Goal: Task Accomplishment & Management: Complete application form

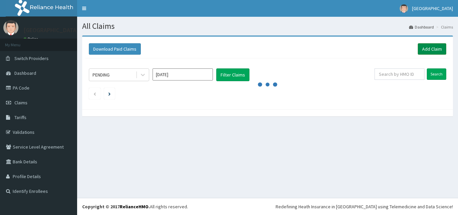
click at [430, 48] on link "Add Claim" at bounding box center [432, 48] width 28 height 11
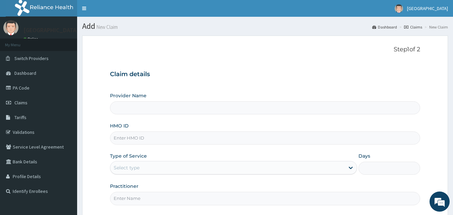
type input "[GEOGRAPHIC_DATA]"
click at [127, 142] on input "HMO ID" at bounding box center [265, 137] width 310 height 13
paste input "CRH/10123/C"
type input "CRH/10123/C"
click at [137, 169] on div "Select type" at bounding box center [127, 167] width 26 height 7
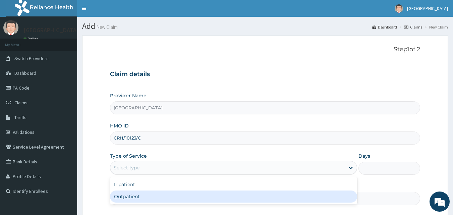
click at [121, 197] on div "Outpatient" at bounding box center [233, 196] width 247 height 12
type input "1"
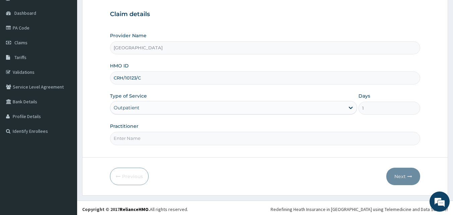
scroll to position [63, 0]
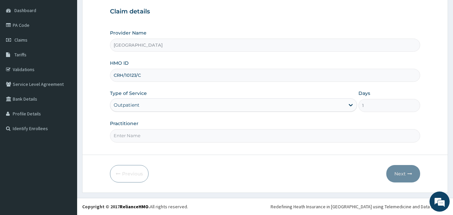
click at [171, 136] on input "Practitioner" at bounding box center [265, 135] width 310 height 13
type input "[PERSON_NAME]"
click at [407, 173] on button "Next" at bounding box center [403, 173] width 34 height 17
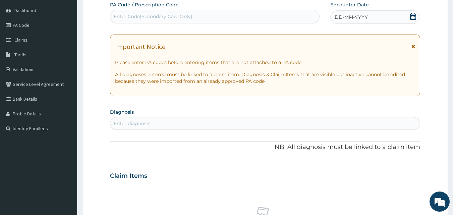
click at [412, 18] on icon at bounding box center [413, 16] width 6 height 7
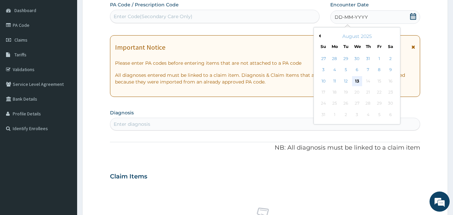
click at [356, 80] on div "13" at bounding box center [357, 81] width 10 height 10
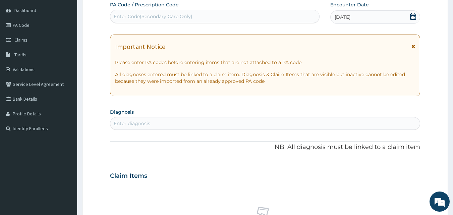
scroll to position [137, 0]
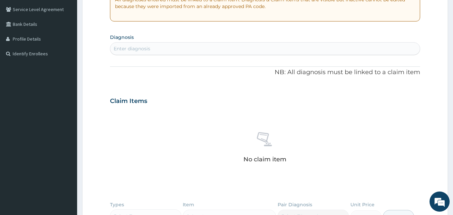
click at [155, 46] on div "Enter diagnosis" at bounding box center [265, 48] width 310 height 11
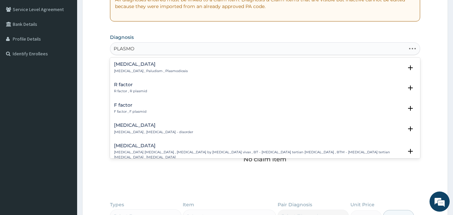
type input "PLASMOD"
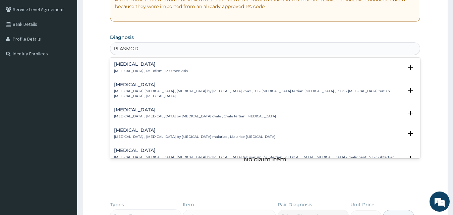
click at [136, 65] on h4 "Malaria" at bounding box center [151, 64] width 74 height 5
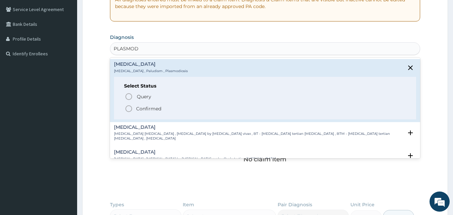
click at [129, 106] on circle "status option filled" at bounding box center [129, 109] width 6 height 6
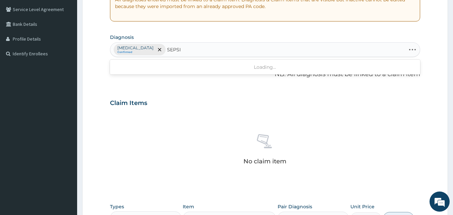
type input "SEPSIS"
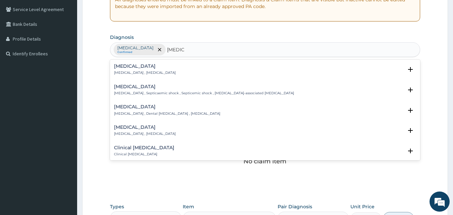
click at [147, 68] on h4 "Sepsis" at bounding box center [145, 66] width 62 height 5
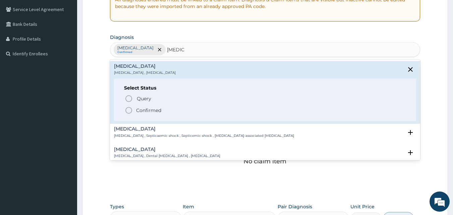
click at [143, 111] on p "Confirmed" at bounding box center [148, 110] width 25 height 7
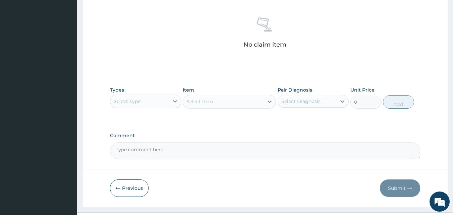
scroll to position [269, 0]
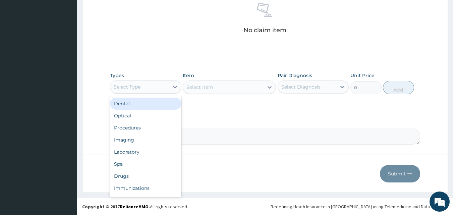
click at [151, 84] on div "Select Type" at bounding box center [139, 86] width 59 height 11
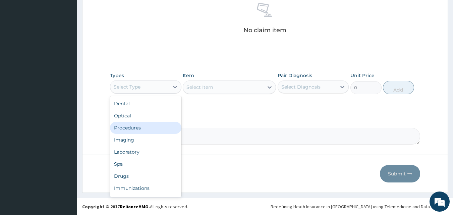
click at [132, 125] on div "Procedures" at bounding box center [145, 128] width 71 height 12
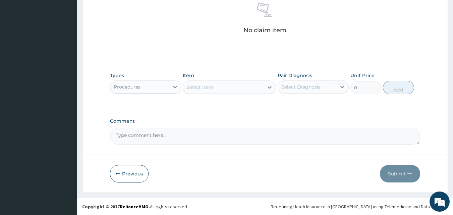
click at [212, 94] on div "Types option Procedures, selected. Select is focused ,type to refine list, pres…" at bounding box center [265, 83] width 310 height 29
click at [211, 94] on div "Types Procedures Item Select Item Pair Diagnosis Select Diagnosis Unit Price 0 …" at bounding box center [265, 83] width 310 height 29
click at [206, 89] on div "Select Item" at bounding box center [199, 87] width 27 height 7
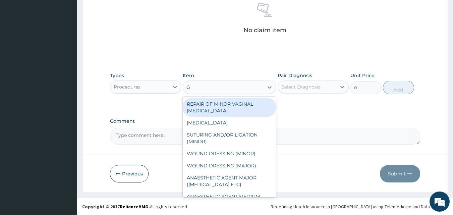
type input "GP"
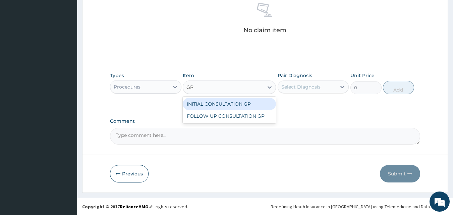
click at [215, 104] on div "INITIAL CONSULTATION GP" at bounding box center [229, 104] width 93 height 12
type input "3500"
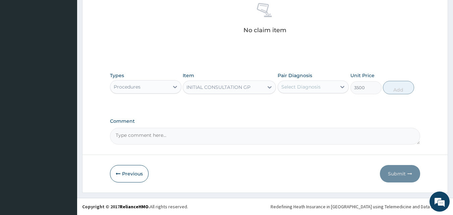
click at [299, 88] on div "Select Diagnosis" at bounding box center [300, 86] width 39 height 7
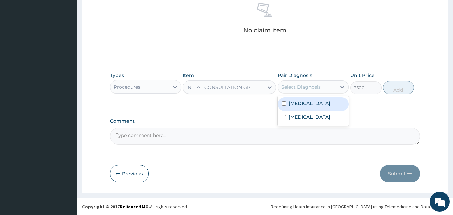
click at [297, 105] on label "Malaria" at bounding box center [310, 103] width 42 height 7
checkbox input "true"
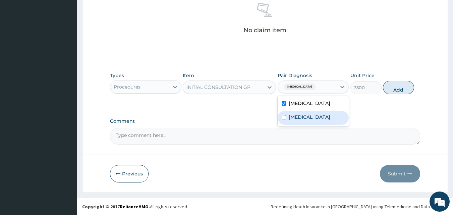
click at [294, 120] on label "Sepsis" at bounding box center [310, 117] width 42 height 7
checkbox input "true"
click at [398, 90] on button "Add" at bounding box center [398, 87] width 31 height 13
type input "0"
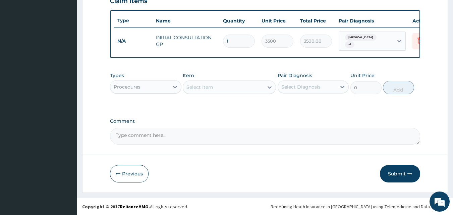
scroll to position [242, 0]
click at [174, 85] on icon at bounding box center [175, 86] width 7 height 7
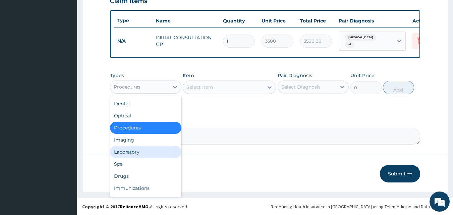
click at [134, 147] on div "Laboratory" at bounding box center [145, 152] width 71 height 12
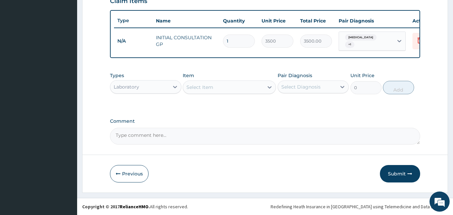
click at [217, 86] on div "Select Item" at bounding box center [223, 87] width 80 height 11
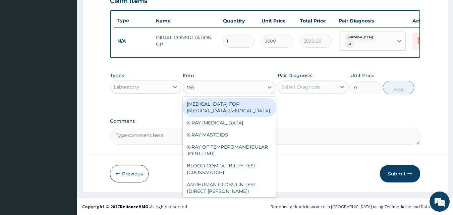
type input "MAL"
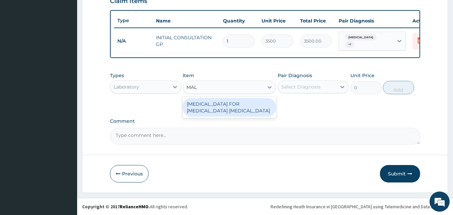
click at [222, 104] on div "BLOOD FILM FOR MALARIA PARASITE" at bounding box center [229, 107] width 93 height 19
type input "2200"
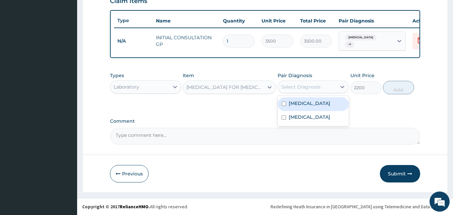
click at [309, 83] on div "Select Diagnosis" at bounding box center [307, 86] width 59 height 11
click at [303, 104] on label "Malaria" at bounding box center [310, 103] width 42 height 7
checkbox input "true"
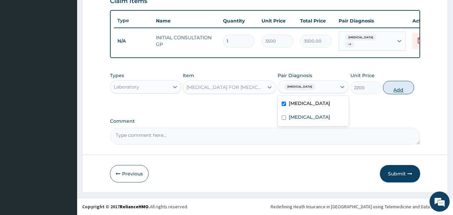
click at [393, 88] on button "Add" at bounding box center [398, 87] width 31 height 13
type input "0"
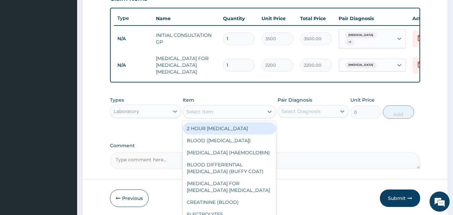
click at [222, 108] on div "Select Item" at bounding box center [223, 111] width 80 height 11
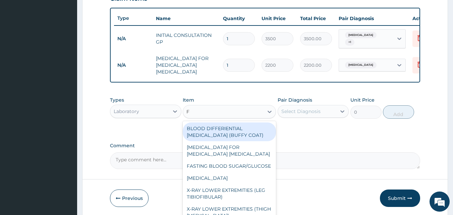
type input "FU"
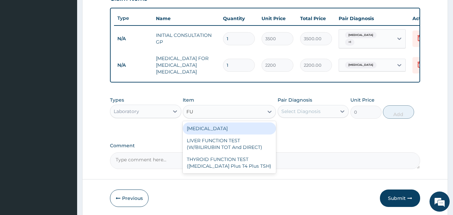
click at [223, 125] on div "FULL BLOOD COUNT" at bounding box center [229, 128] width 93 height 12
type input "3800"
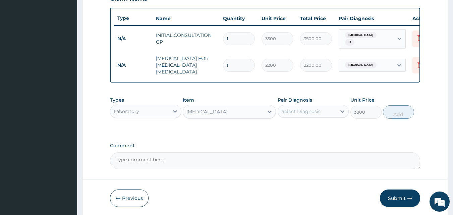
click at [330, 108] on div "Select Diagnosis" at bounding box center [307, 111] width 59 height 11
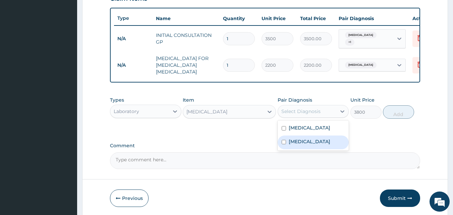
click at [301, 142] on label "Sepsis" at bounding box center [310, 141] width 42 height 7
checkbox input "true"
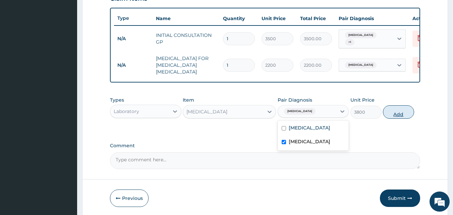
click at [394, 109] on button "Add" at bounding box center [398, 111] width 31 height 13
type input "0"
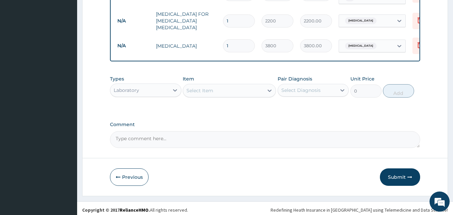
scroll to position [288, 0]
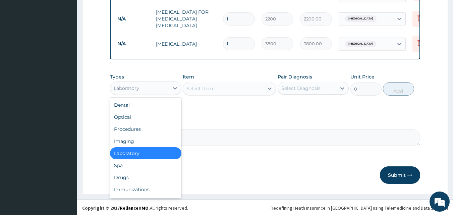
click at [158, 85] on div "Laboratory" at bounding box center [139, 88] width 59 height 11
click at [127, 178] on div "Drugs" at bounding box center [145, 177] width 71 height 12
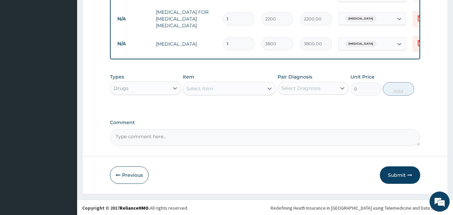
click at [206, 97] on div "Types Drugs Item Select Item Pair Diagnosis Select Diagnosis Unit Price 0 Add" at bounding box center [265, 84] width 310 height 29
click at [205, 95] on div "Types Drugs Item Select Item Pair Diagnosis Select Diagnosis Unit Price 0 Add" at bounding box center [265, 84] width 310 height 29
click at [203, 92] on div "Select Item" at bounding box center [223, 88] width 80 height 11
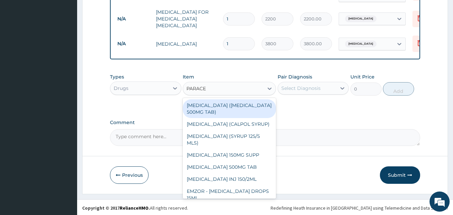
type input "PARACET"
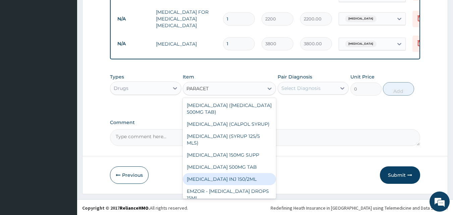
click at [211, 174] on div "PARACETAMOL INJ 150/2ML" at bounding box center [229, 179] width 93 height 12
type input "100"
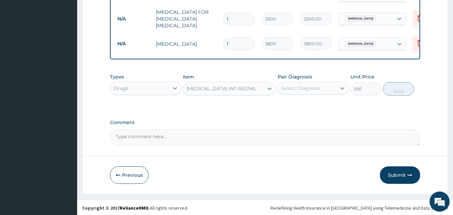
click at [311, 89] on div "Select Diagnosis" at bounding box center [300, 88] width 39 height 7
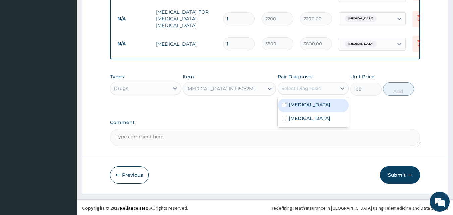
click at [303, 105] on label "Malaria" at bounding box center [310, 104] width 42 height 7
checkbox input "true"
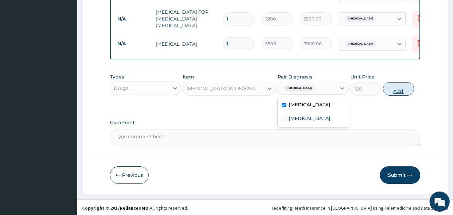
click at [391, 90] on button "Add" at bounding box center [398, 88] width 31 height 13
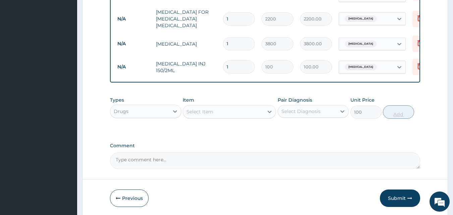
type input "0"
type input "0.00"
type input "3"
type input "300.00"
type input "0.00"
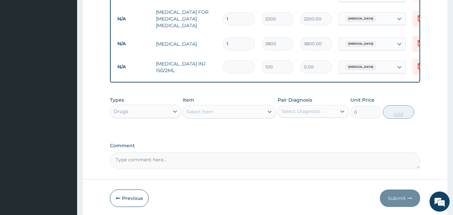
type input "2"
type input "200.00"
type input "2"
click at [189, 111] on div "Select Item" at bounding box center [199, 111] width 27 height 7
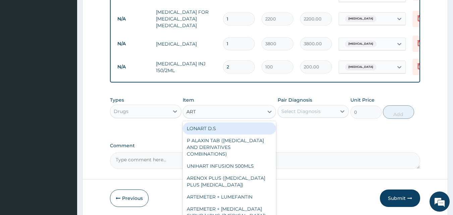
type input "ARTE"
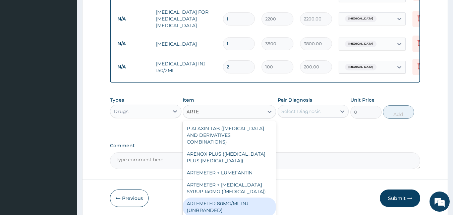
click at [208, 202] on div "ARTEMETER 80MG/ML INJ (UNBRANDED)" at bounding box center [229, 206] width 93 height 19
type input "350"
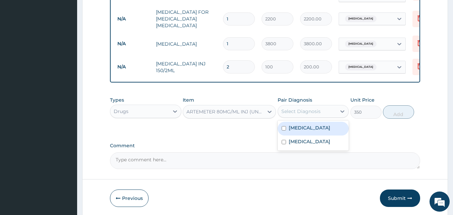
click at [324, 111] on div "Select Diagnosis" at bounding box center [307, 111] width 59 height 11
click at [307, 125] on div "Malaria" at bounding box center [313, 129] width 71 height 14
checkbox input "true"
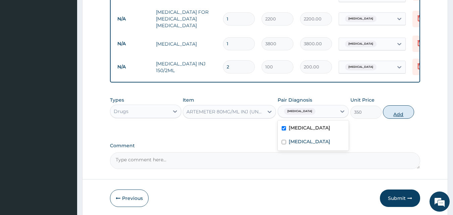
click at [400, 113] on button "Add" at bounding box center [398, 111] width 31 height 13
type input "0"
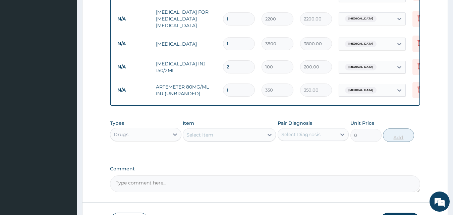
type input "0.00"
type input "2"
type input "700.00"
type input "2"
click at [197, 131] on div "Select Item" at bounding box center [199, 134] width 27 height 7
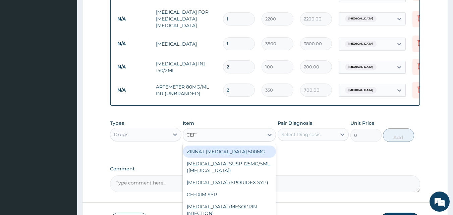
type input "CEFTR"
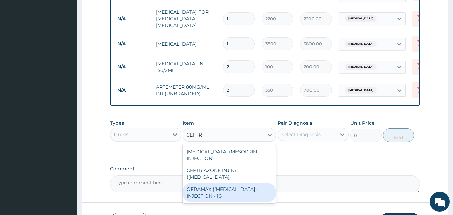
click at [210, 183] on div "OFRAMAX (CEFTRIAXONE) INJECTION - 1G" at bounding box center [229, 192] width 93 height 19
type input "2000"
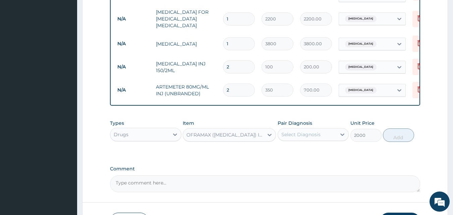
click at [335, 133] on div "Select Diagnosis" at bounding box center [307, 134] width 59 height 11
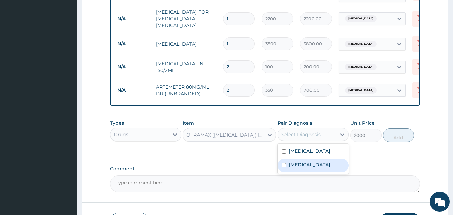
click at [307, 161] on div "Sepsis" at bounding box center [313, 166] width 71 height 14
checkbox input "true"
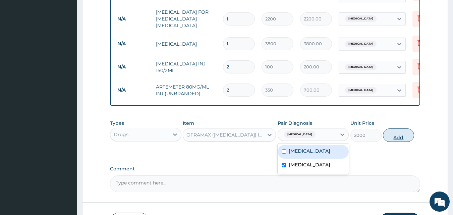
click at [397, 135] on button "Add" at bounding box center [398, 134] width 31 height 13
type input "0"
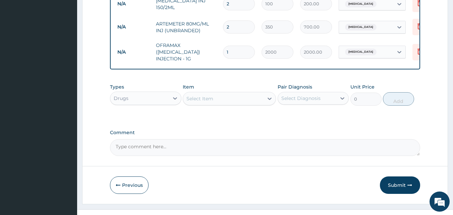
scroll to position [352, 0]
click at [195, 97] on div "Select Item" at bounding box center [199, 98] width 27 height 7
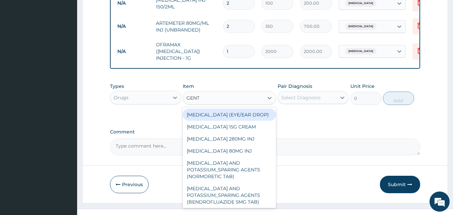
type input "GENTA"
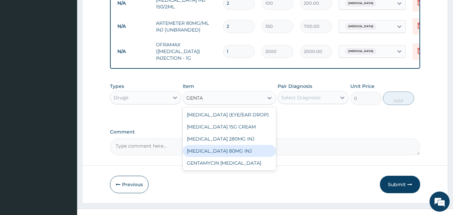
click at [204, 149] on div "GENTAMICIN 80MG INJ" at bounding box center [229, 151] width 93 height 12
type input "350"
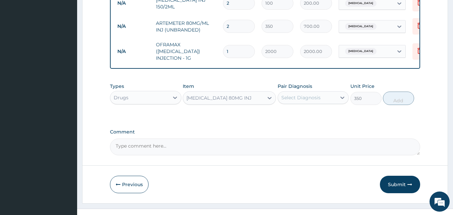
click at [305, 97] on div "Select Diagnosis" at bounding box center [300, 97] width 39 height 7
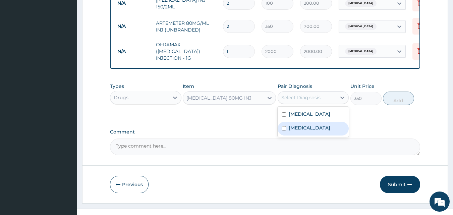
click at [292, 122] on div "Sepsis" at bounding box center [313, 129] width 71 height 14
checkbox input "true"
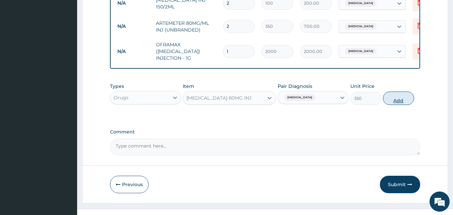
click at [396, 97] on button "Add" at bounding box center [398, 98] width 31 height 13
type input "0"
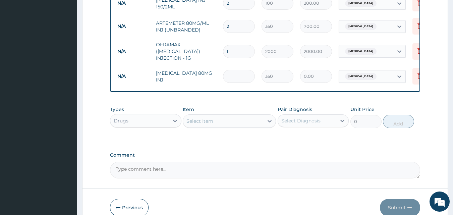
type input "0.00"
type input "2"
type input "700.00"
type input "2"
click at [190, 122] on div "Select Item" at bounding box center [199, 121] width 27 height 7
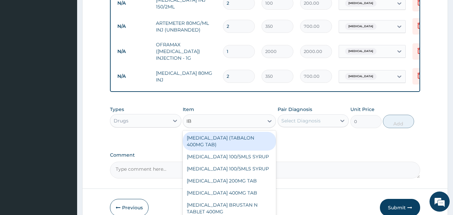
type input "IBU"
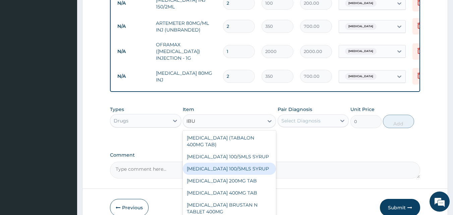
click at [227, 167] on div "IBUPROFEN 100/5MLS SYRUP" at bounding box center [229, 169] width 93 height 12
type input "400"
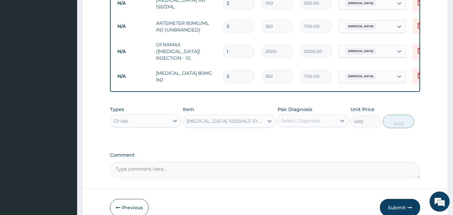
click at [330, 124] on div "Select Diagnosis" at bounding box center [307, 120] width 59 height 11
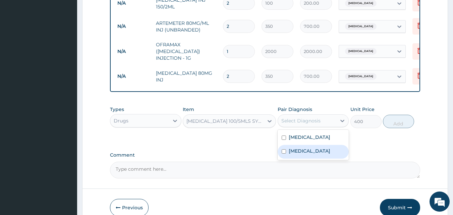
click at [313, 148] on div "Sepsis" at bounding box center [313, 152] width 71 height 14
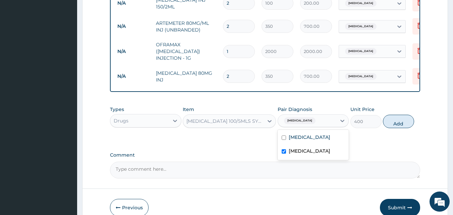
checkbox input "true"
click at [395, 123] on button "Add" at bounding box center [398, 121] width 31 height 13
type input "0"
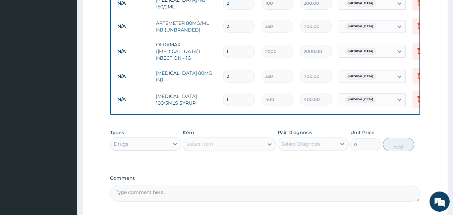
click at [201, 142] on div "Select Item" at bounding box center [199, 144] width 27 height 7
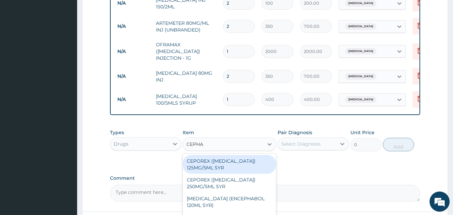
type input "CEPHAL"
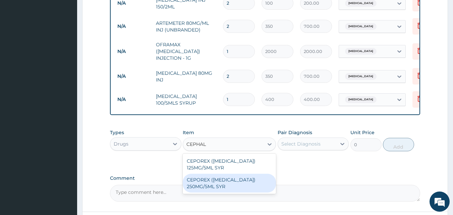
click at [212, 176] on div "CEPOREX (CEPHALEXIN) 250MG/5ML SYR" at bounding box center [229, 183] width 93 height 19
type input "1800"
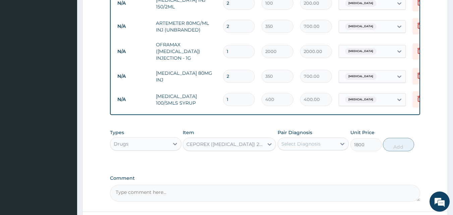
click at [306, 144] on div "Select Diagnosis" at bounding box center [300, 143] width 39 height 7
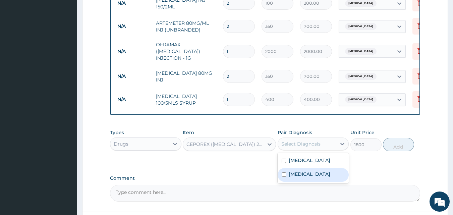
click at [295, 173] on label "Sepsis" at bounding box center [310, 174] width 42 height 7
checkbox input "true"
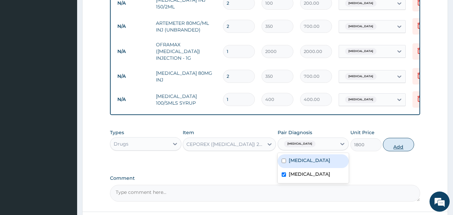
click at [401, 144] on button "Add" at bounding box center [398, 144] width 31 height 13
type input "0"
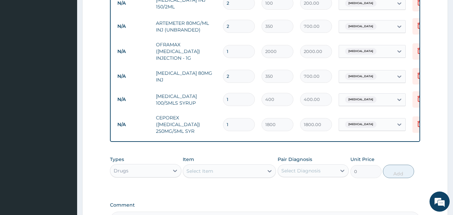
click at [212, 168] on div "Select Item" at bounding box center [199, 171] width 27 height 7
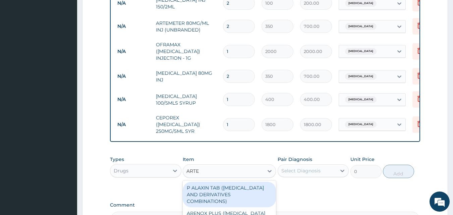
type input "ARTEM"
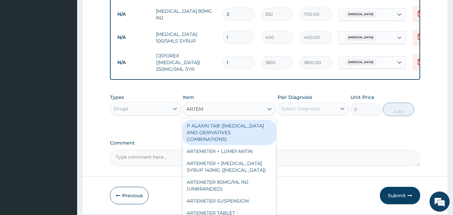
scroll to position [415, 0]
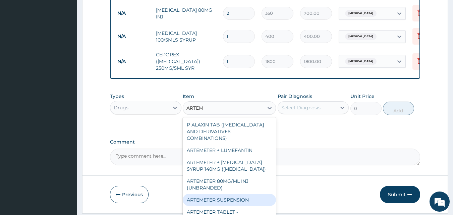
click at [245, 194] on div "ARTEMETER SUSPENSION" at bounding box center [229, 200] width 93 height 12
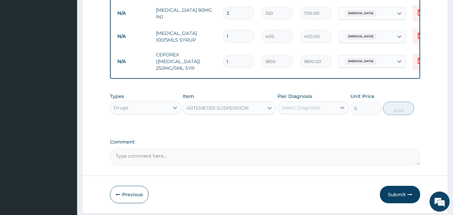
type input "1500"
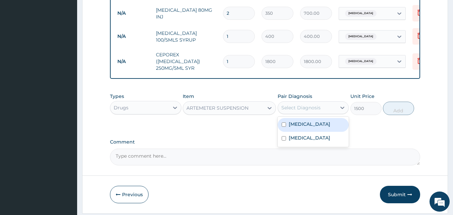
click at [312, 104] on div "Select Diagnosis" at bounding box center [300, 107] width 39 height 7
click at [298, 121] on label "Malaria" at bounding box center [310, 124] width 42 height 7
checkbox input "true"
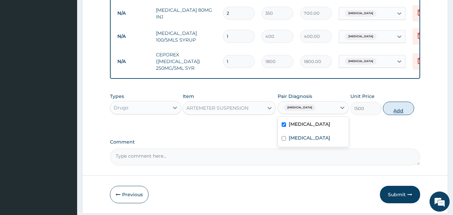
click at [387, 108] on button "Add" at bounding box center [398, 108] width 31 height 13
type input "0"
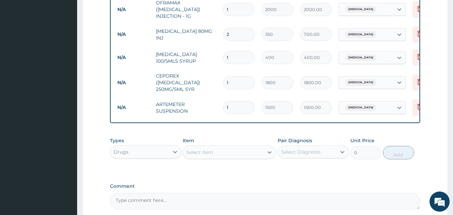
scroll to position [454, 0]
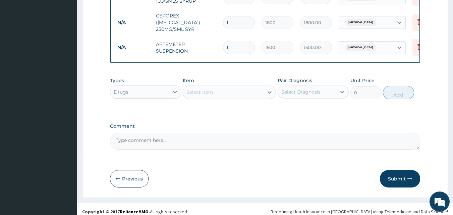
click at [392, 173] on button "Submit" at bounding box center [400, 178] width 40 height 17
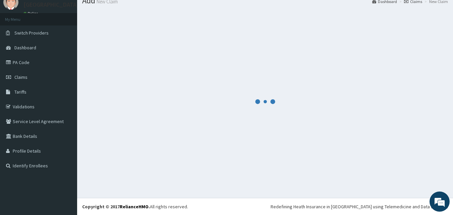
scroll to position [25, 0]
